Goal: Information Seeking & Learning: Learn about a topic

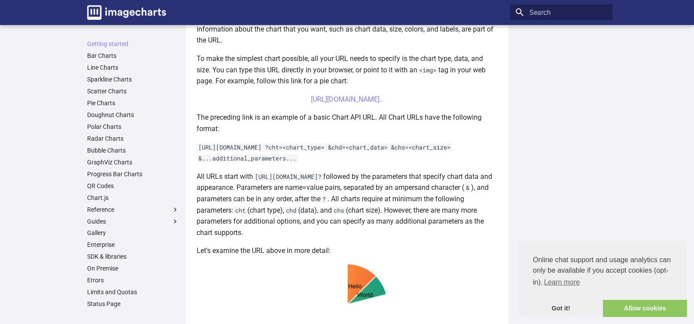
scroll to position [263, 0]
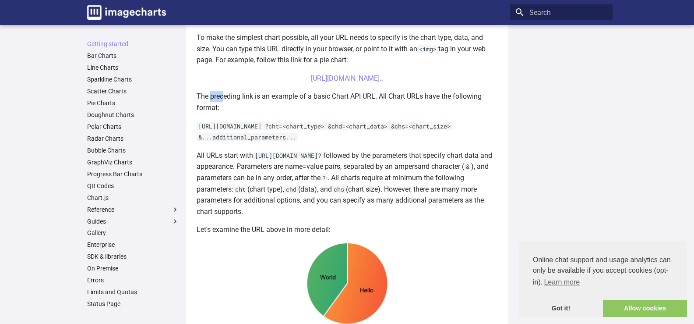
drag, startPoint x: 198, startPoint y: 140, endPoint x: 210, endPoint y: 147, distance: 14.1
click at [210, 113] on p "The preceding link is an example of a basic Chart API URL. All Chart URLs have …" at bounding box center [347, 102] width 301 height 22
click at [242, 217] on p "All URLs start with [URL][DOMAIN_NAME]? followed by the parameters that specify…" at bounding box center [347, 183] width 301 height 67
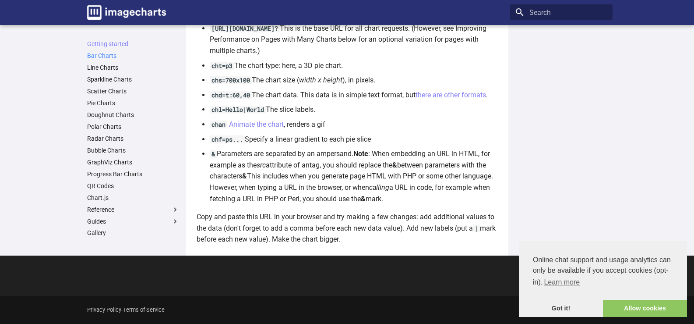
scroll to position [701, 0]
click at [87, 60] on link "Bar Charts" at bounding box center [133, 56] width 92 height 8
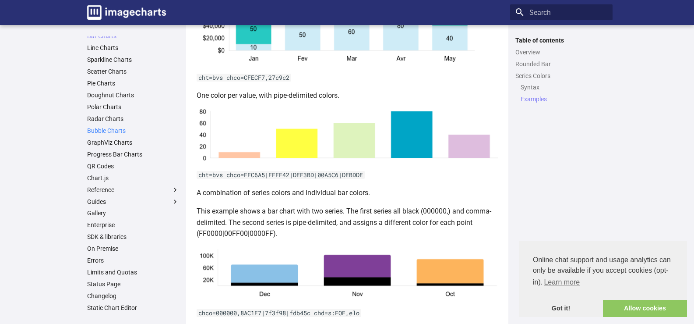
scroll to position [49, 0]
